Goal: Transaction & Acquisition: Purchase product/service

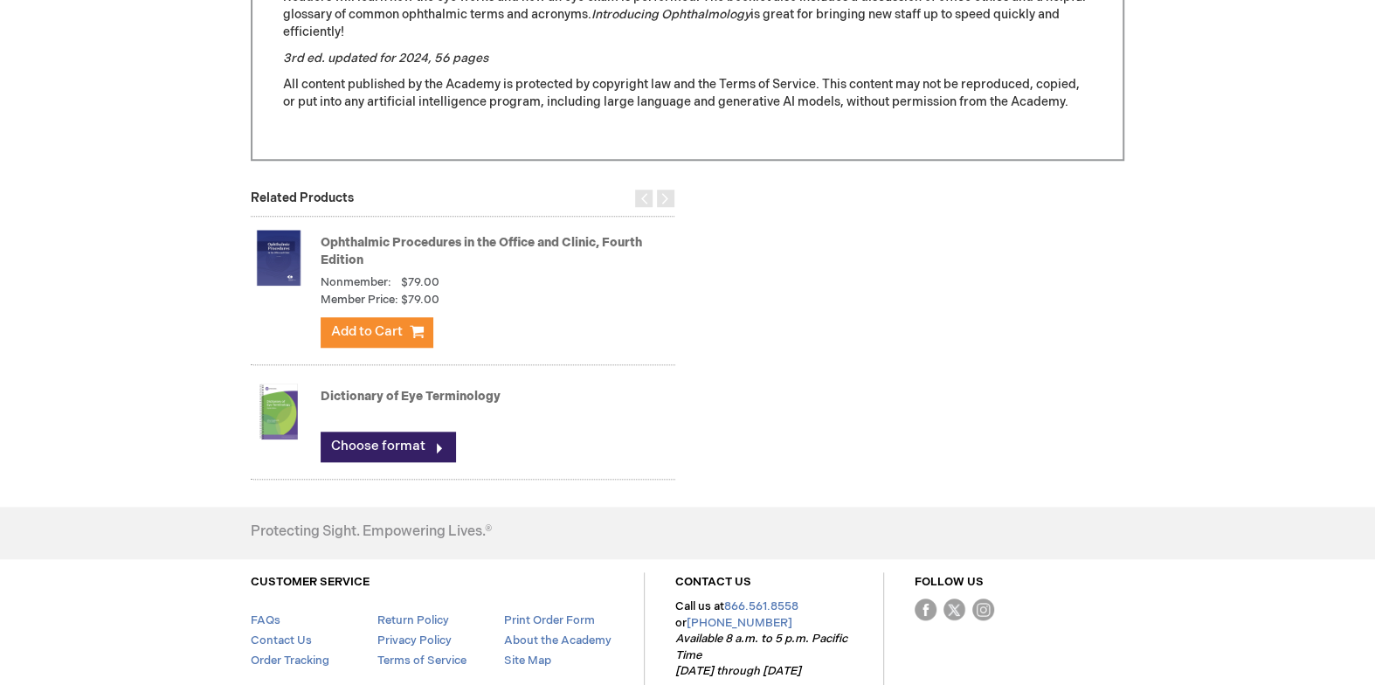
scroll to position [1036, 0]
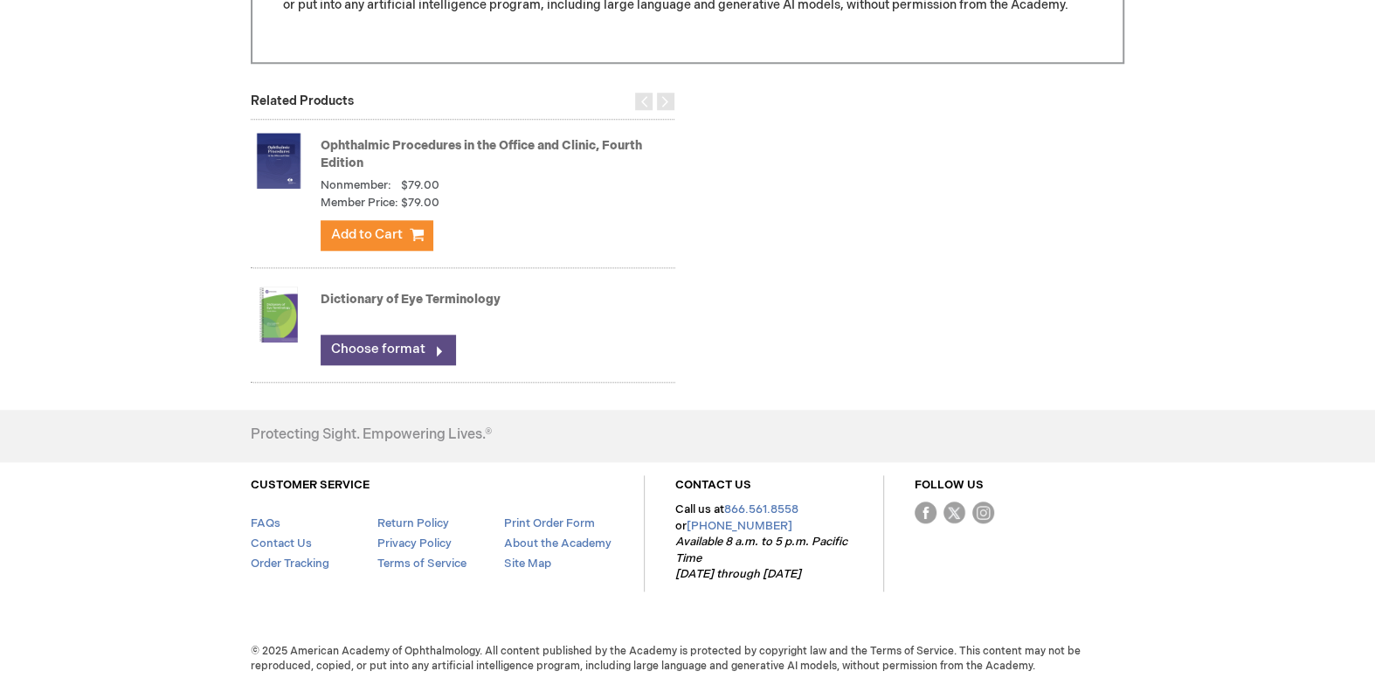
click at [361, 349] on link "Choose format" at bounding box center [388, 350] width 135 height 30
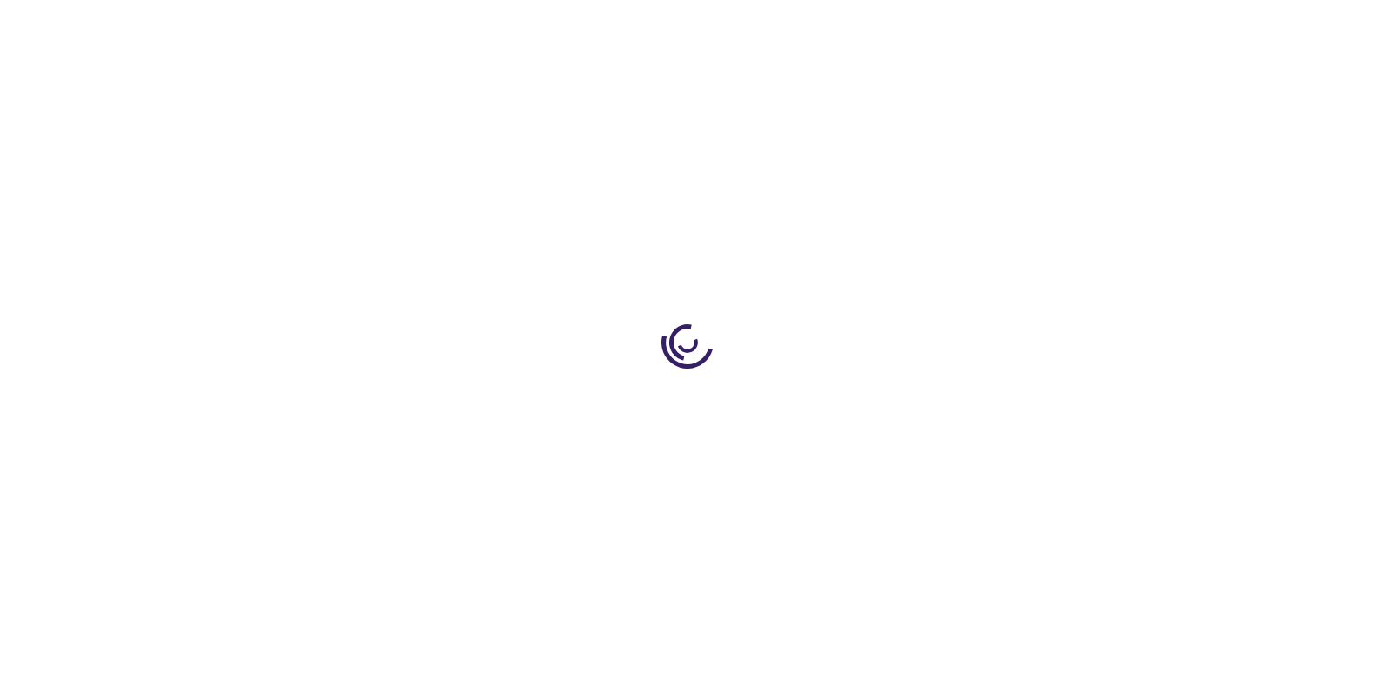
type input "0"
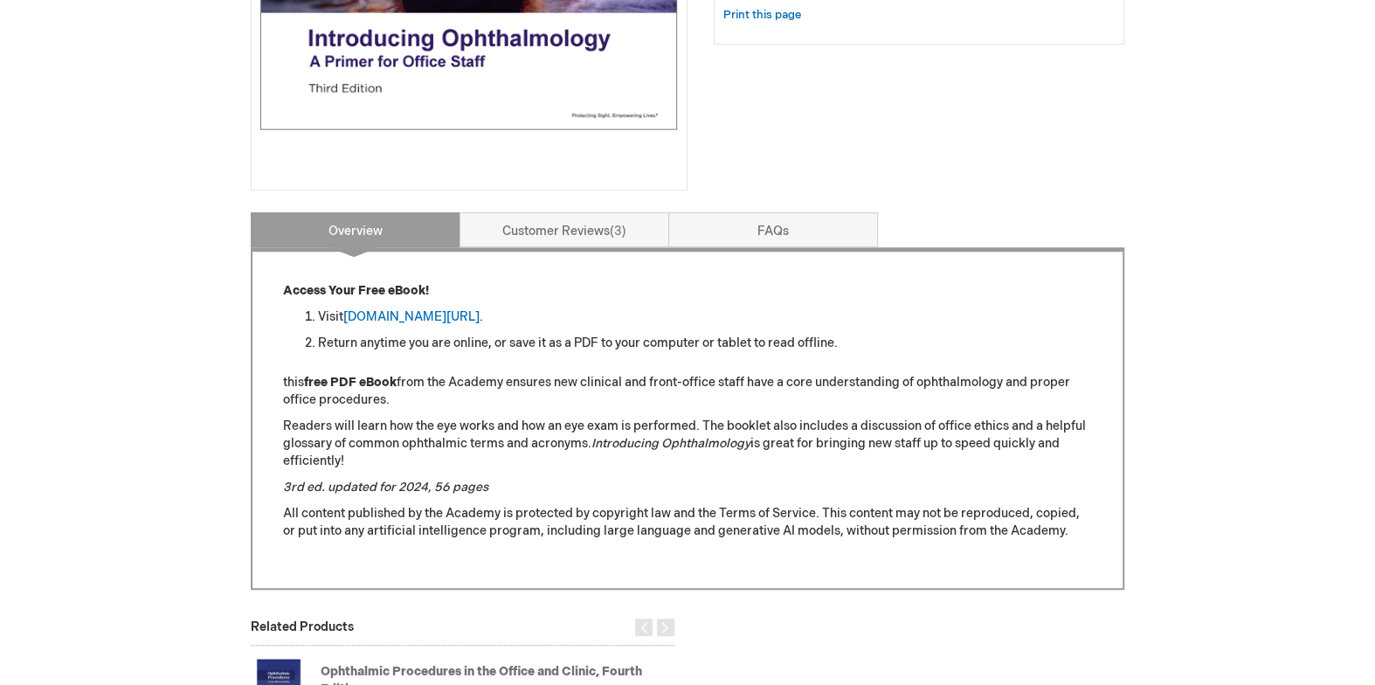
scroll to position [463, 0]
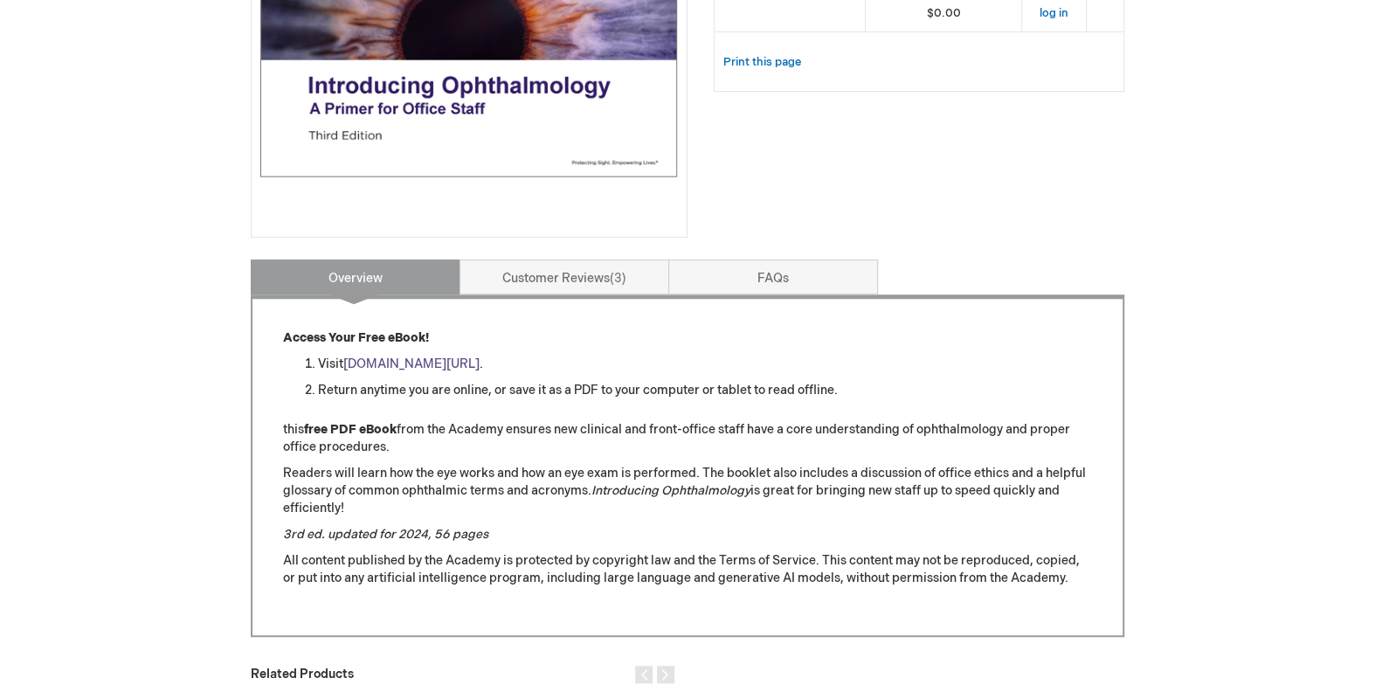
click at [426, 356] on link "aao.org/introducing_ophthalmology" at bounding box center [411, 363] width 136 height 15
